Goal: Task Accomplishment & Management: Manage account settings

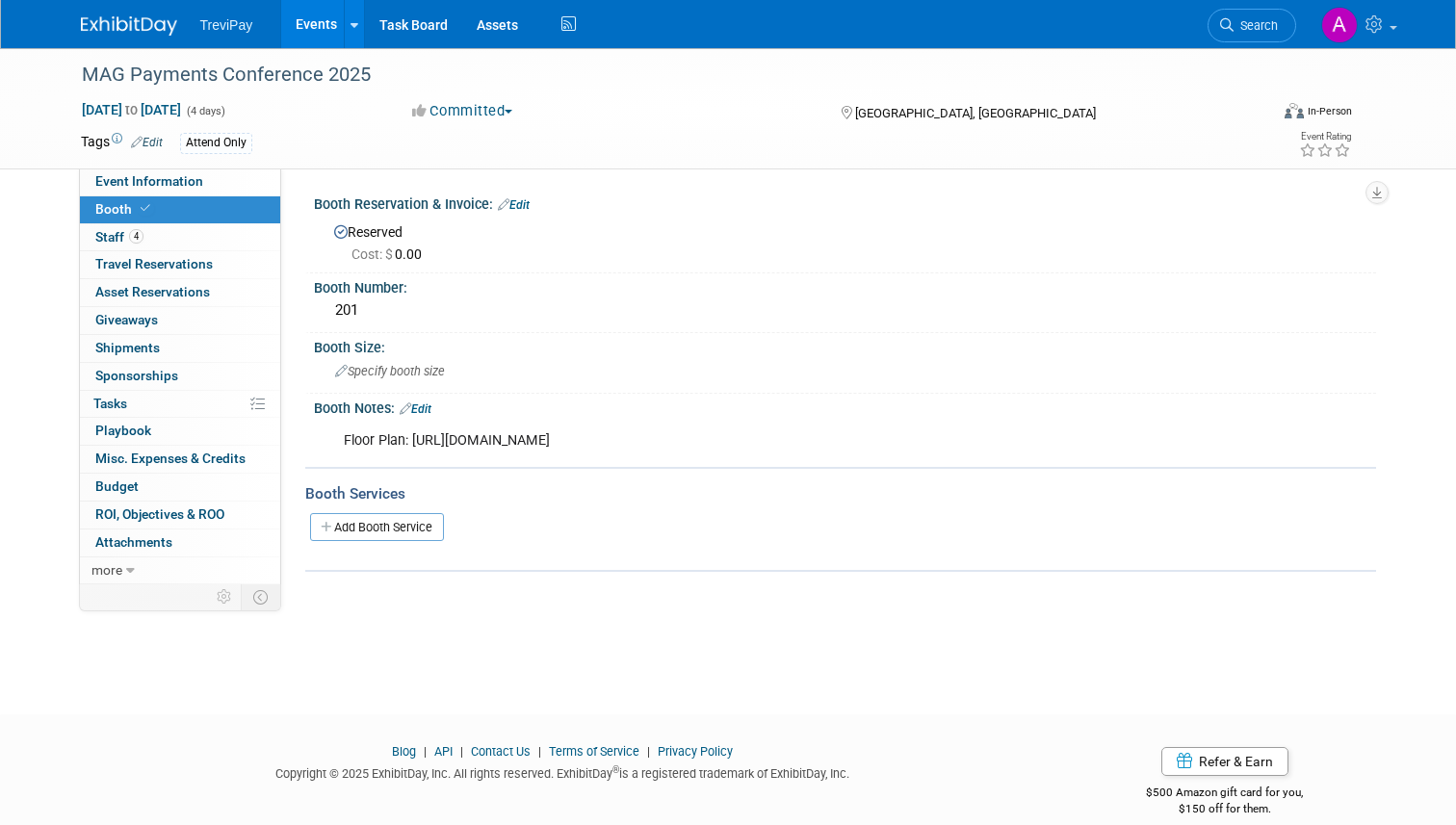
click at [868, 169] on div "Event Website: Edit https://www.merchantadvisorygroup.org/mag-calendar/2025/09/…" at bounding box center [828, 375] width 1095 height 416
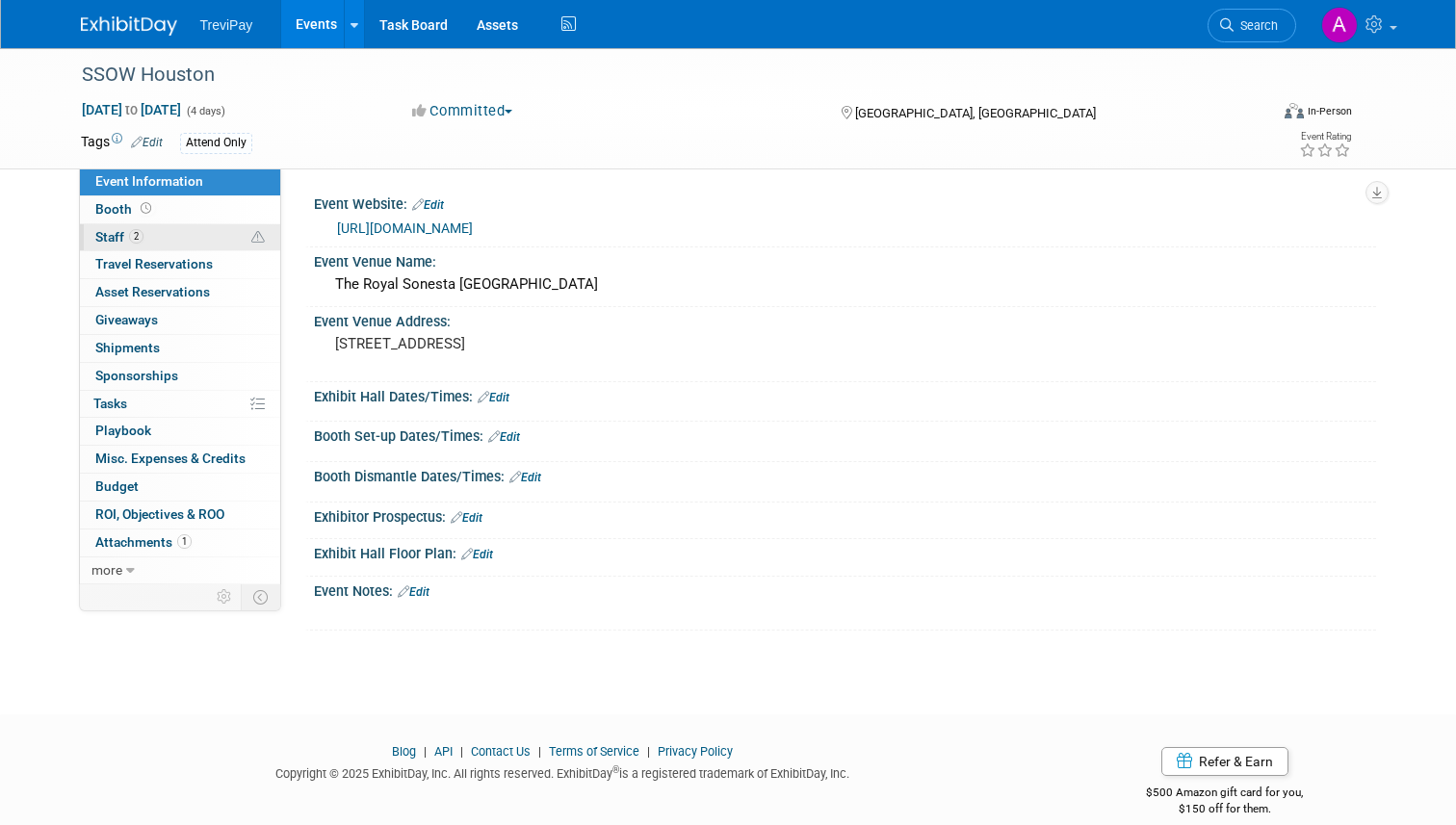
click at [185, 224] on link "2 Staff 2" at bounding box center [180, 237] width 201 height 27
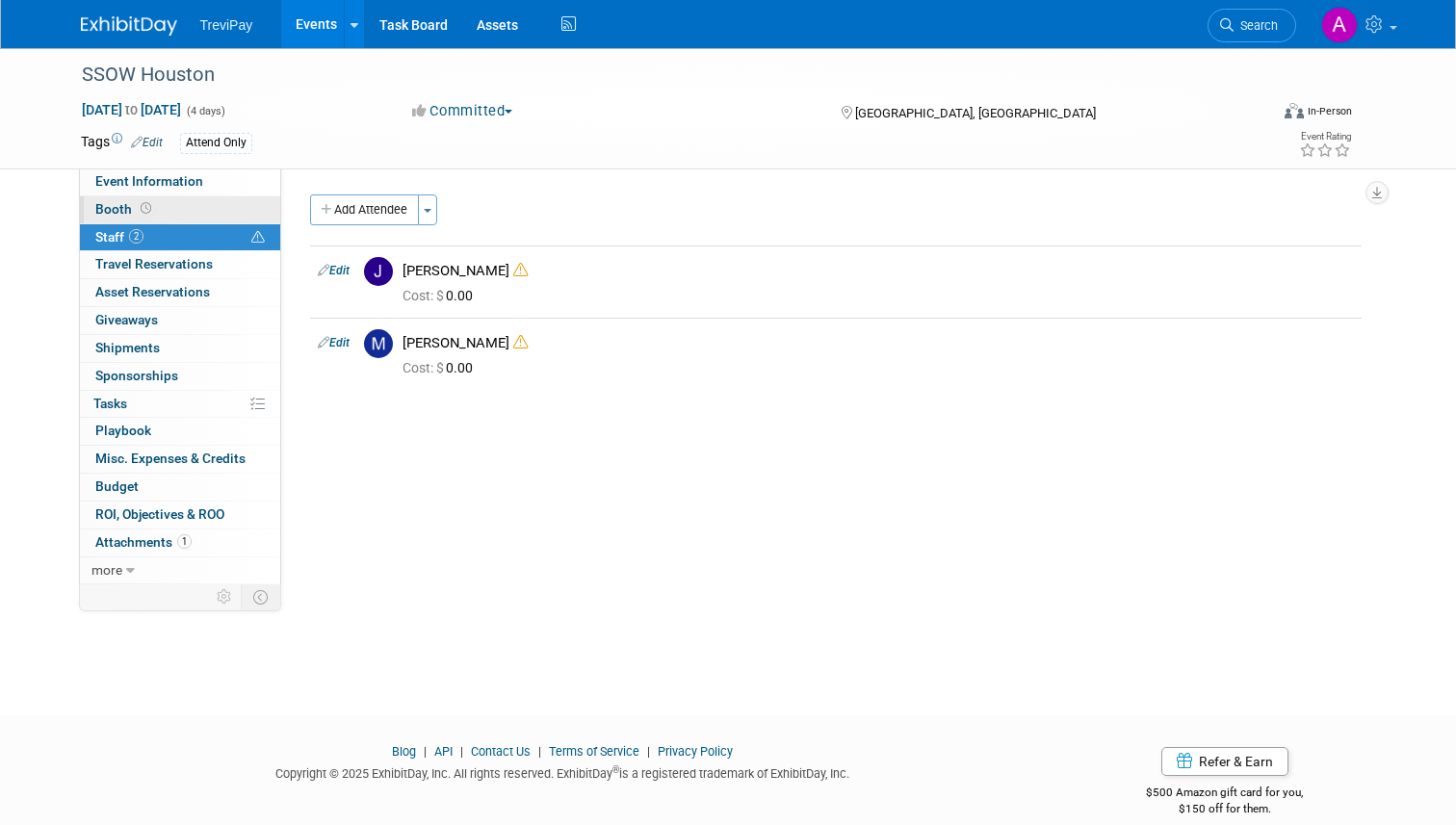
click at [185, 220] on link "Booth" at bounding box center [180, 209] width 201 height 27
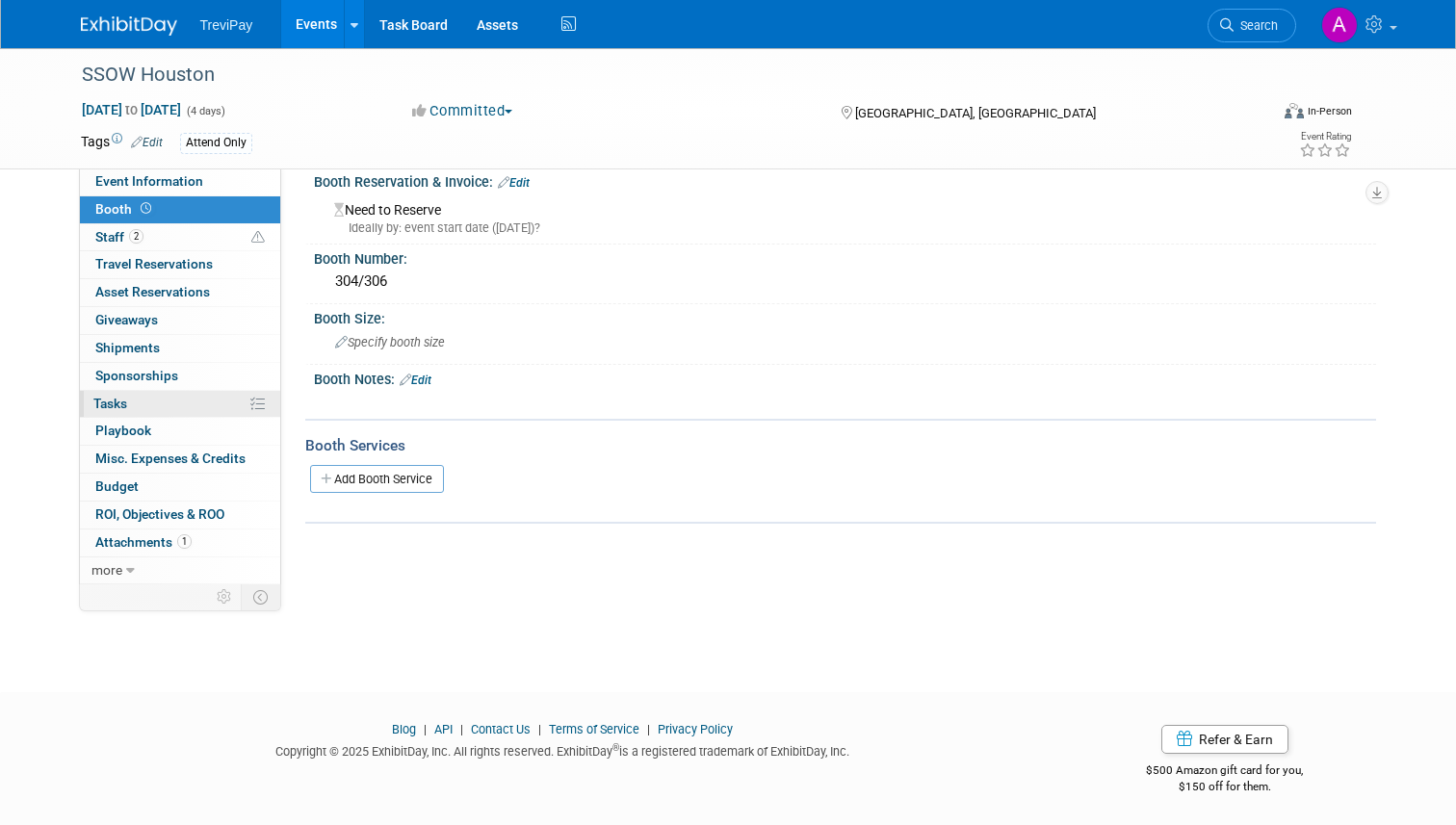
scroll to position [24, 0]
click at [156, 536] on span "Attachments 1" at bounding box center [142, 542] width 96 height 16
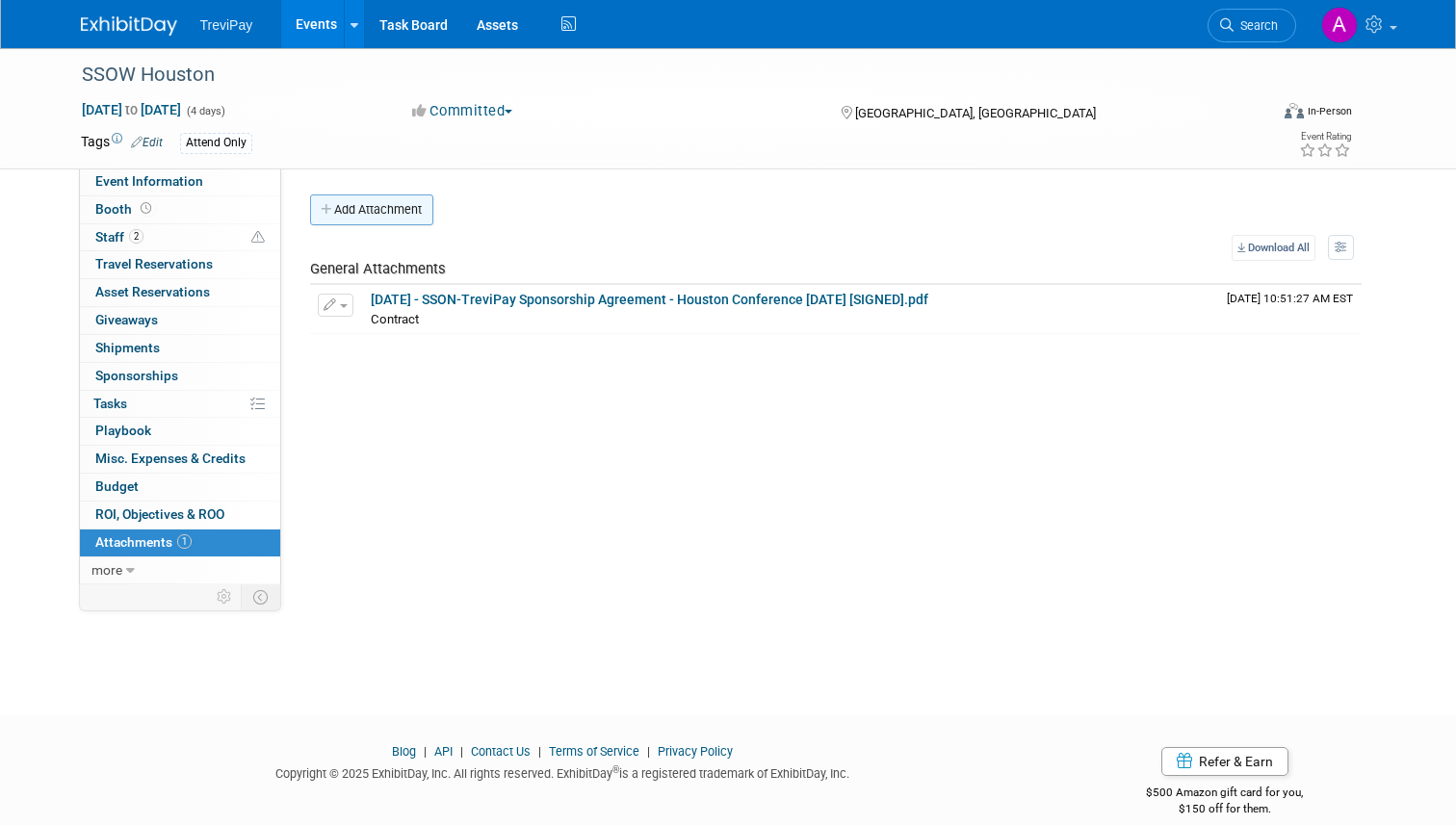
click at [402, 209] on button "Add Attachment" at bounding box center [372, 209] width 124 height 31
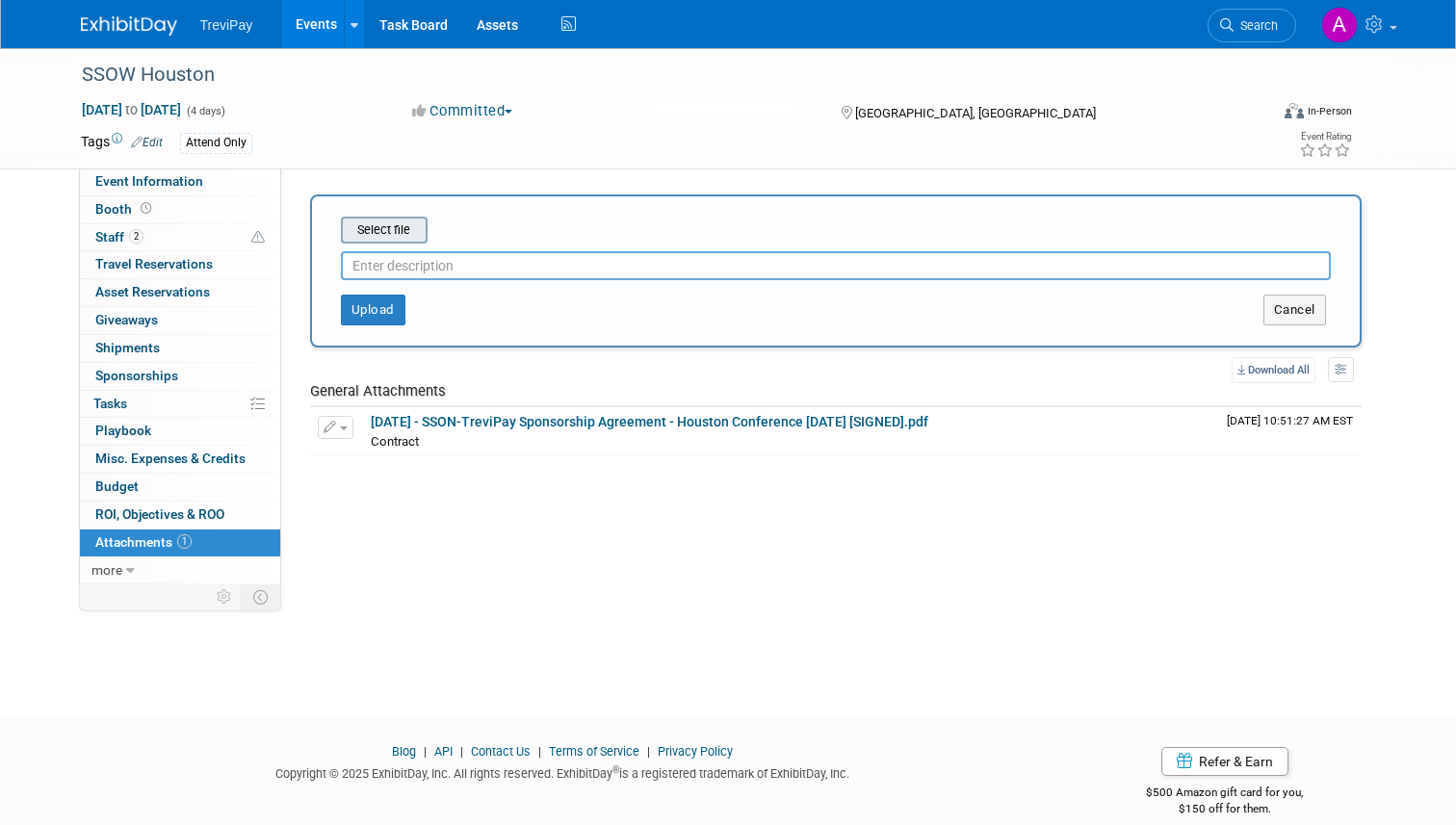
click at [397, 225] on input "file" at bounding box center [311, 229] width 229 height 23
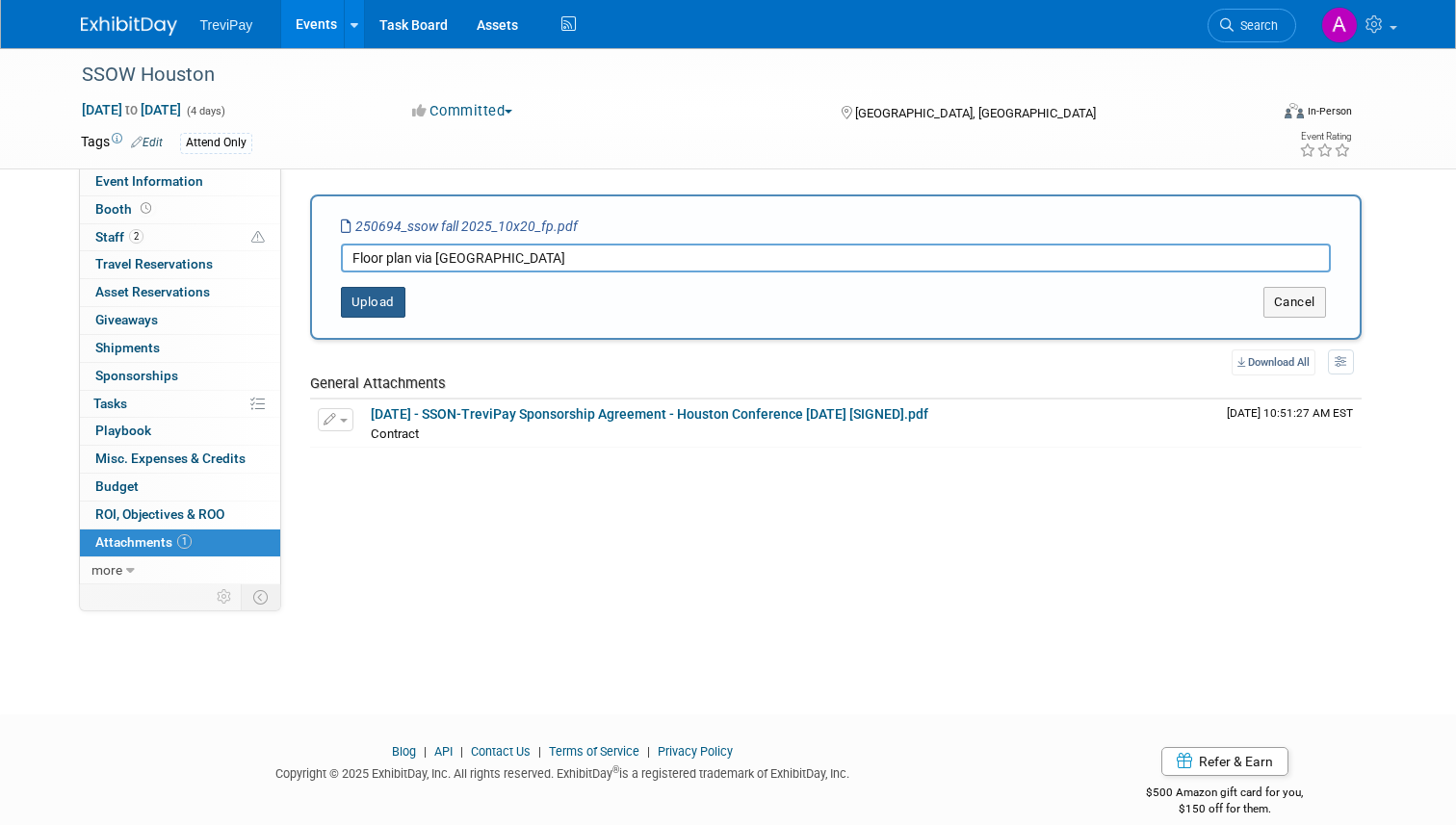
type input "Floor plan via [GEOGRAPHIC_DATA]"
click at [349, 316] on button "Upload" at bounding box center [373, 301] width 64 height 31
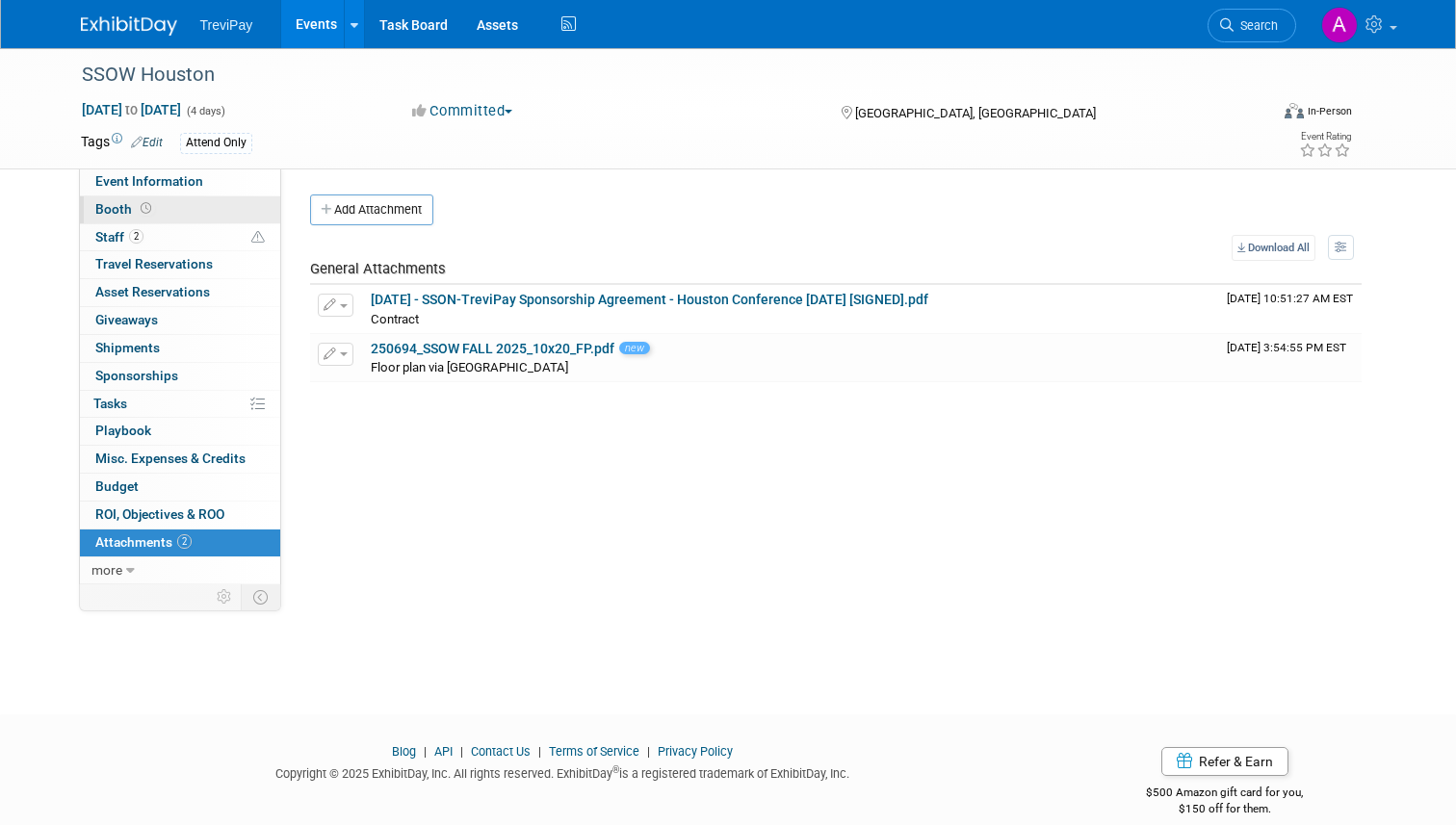
click at [185, 209] on link "Booth" at bounding box center [180, 209] width 201 height 27
